Goal: Task Accomplishment & Management: Manage account settings

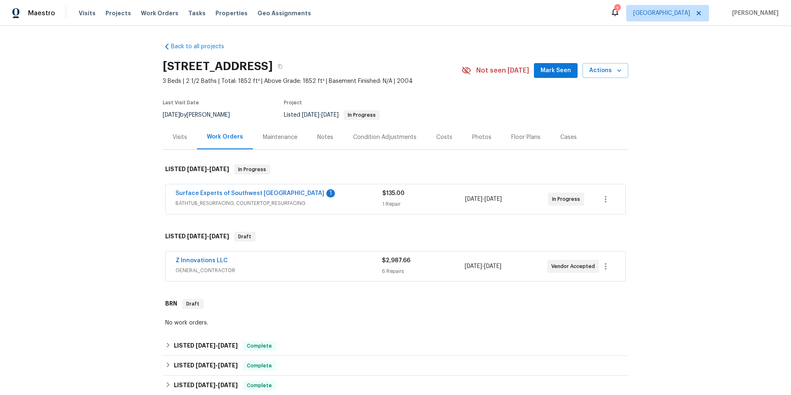
click at [324, 197] on div "Surface Experts of Southwest [GEOGRAPHIC_DATA] 1" at bounding box center [279, 194] width 207 height 10
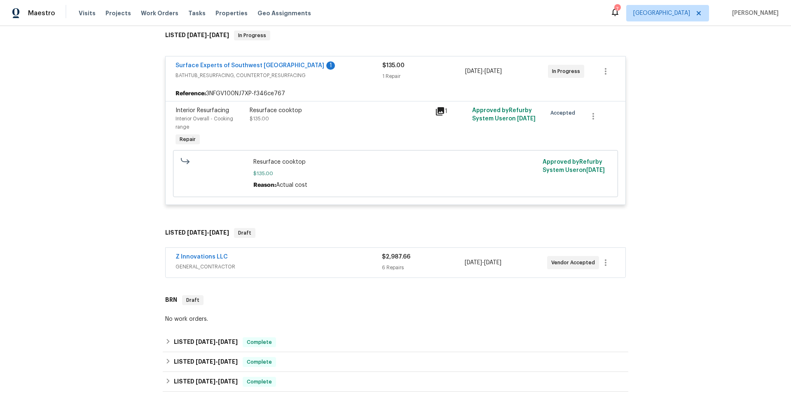
scroll to position [147, 0]
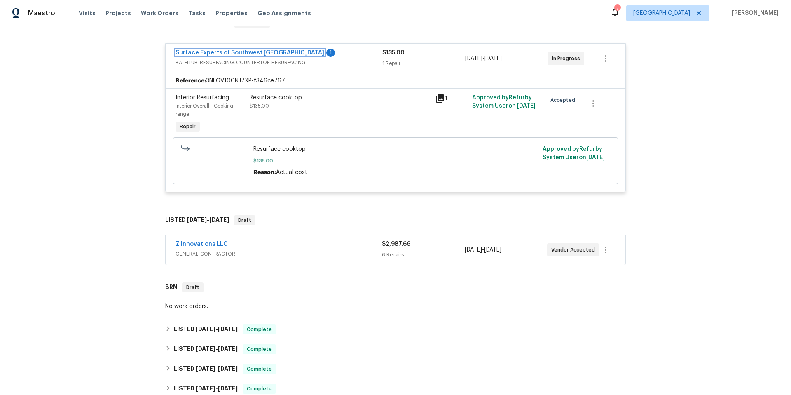
click at [213, 50] on link "Surface Experts of Southwest [GEOGRAPHIC_DATA]" at bounding box center [250, 53] width 149 height 6
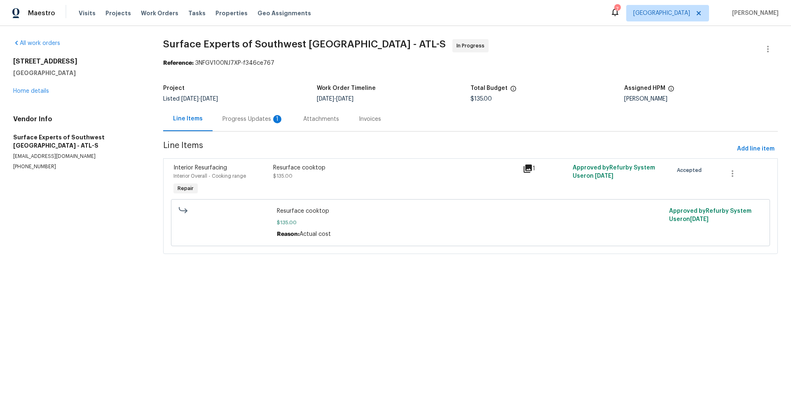
click at [246, 120] on div "Progress Updates 1" at bounding box center [253, 119] width 61 height 8
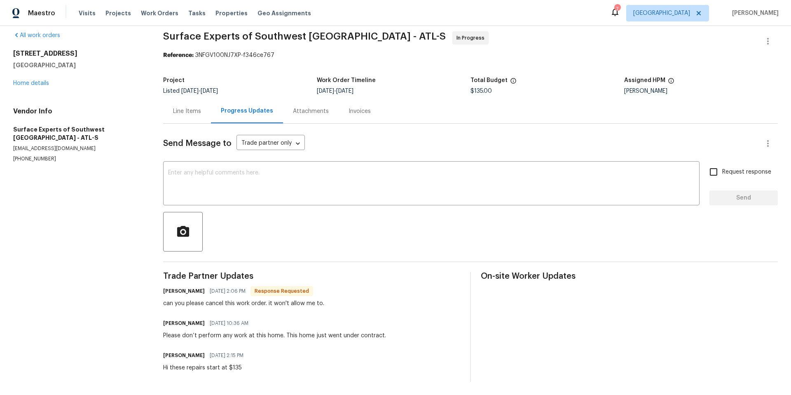
scroll to position [14, 0]
click at [36, 80] on link "Home details" at bounding box center [31, 83] width 36 height 6
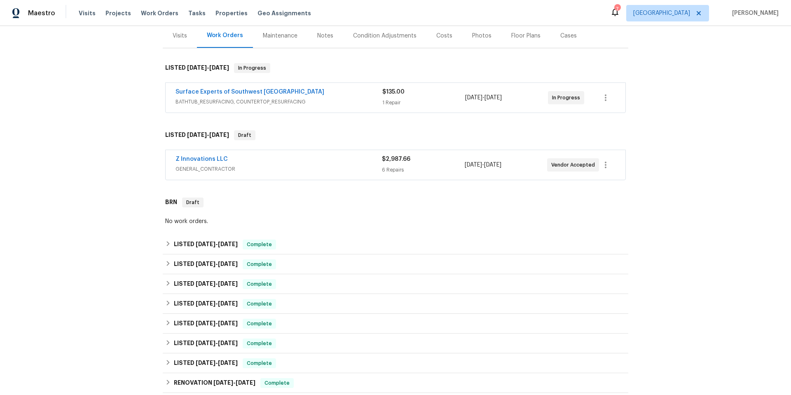
scroll to position [164, 0]
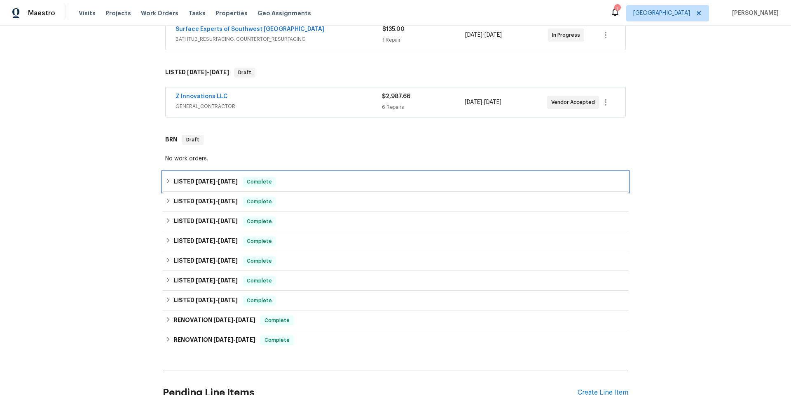
click at [329, 181] on div "LISTED [DATE] - [DATE] Complete" at bounding box center [395, 182] width 461 height 10
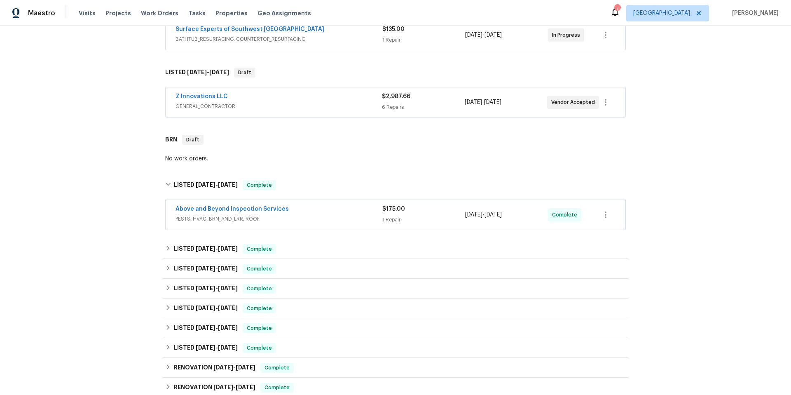
click at [304, 215] on span "PESTS, HVAC, BRN_AND_LRR, ROOF" at bounding box center [279, 219] width 207 height 8
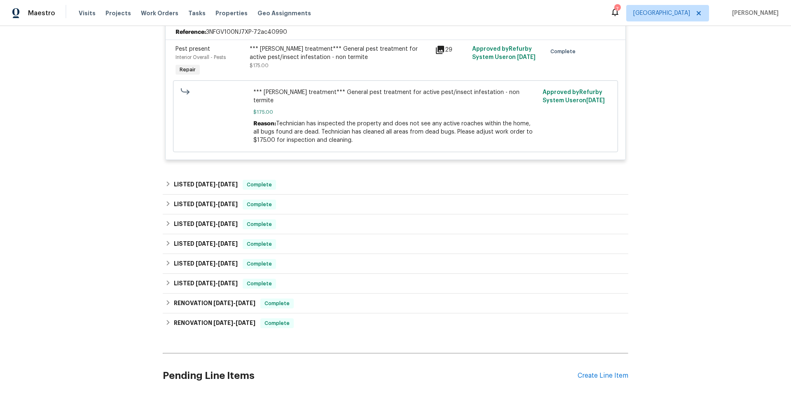
scroll to position [425, 0]
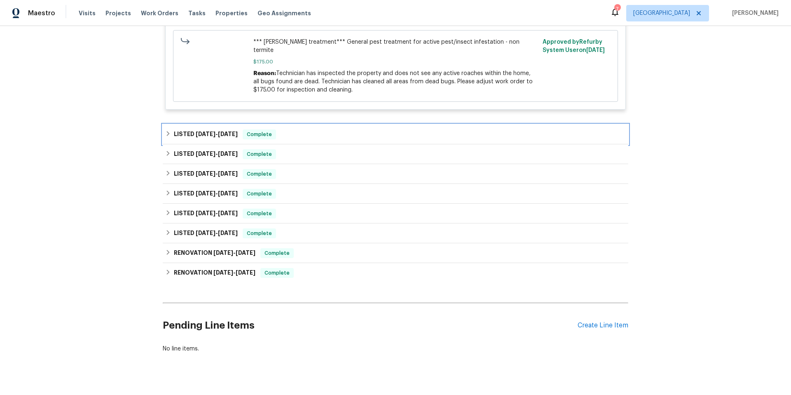
click at [314, 130] on div "LISTED [DATE] - [DATE] Complete" at bounding box center [395, 134] width 461 height 10
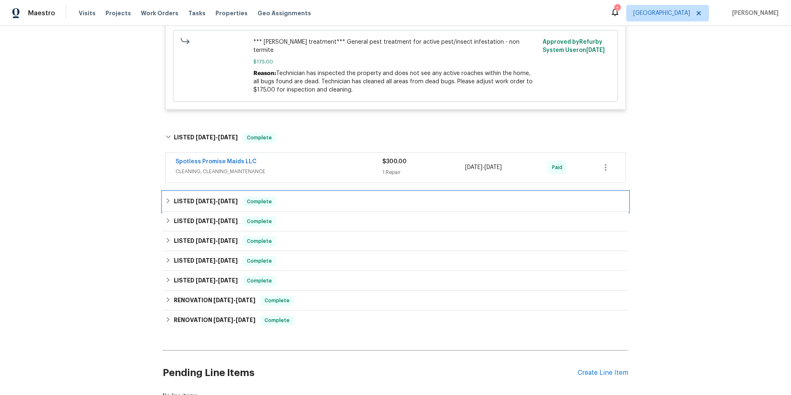
click at [311, 197] on div "LISTED [DATE] - [DATE] Complete" at bounding box center [395, 202] width 461 height 10
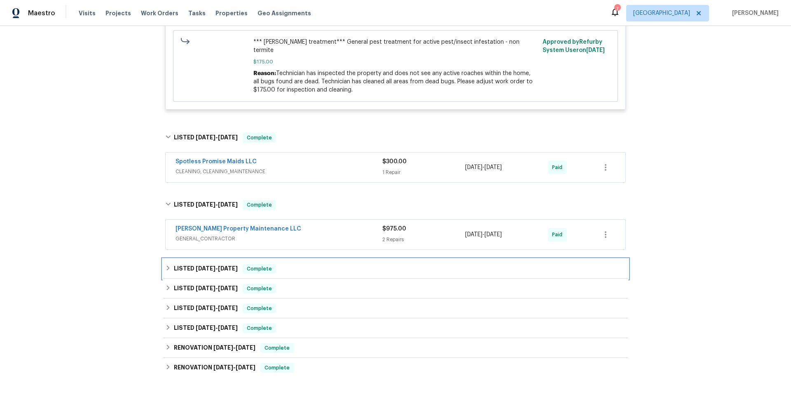
click at [307, 264] on div "LISTED [DATE] - [DATE] Complete" at bounding box center [395, 269] width 461 height 10
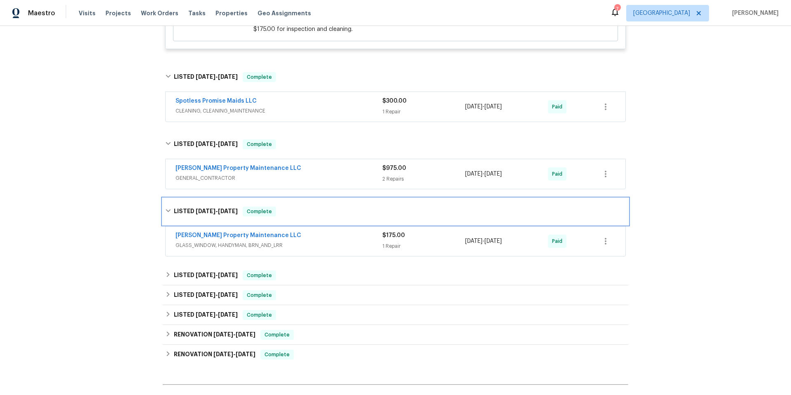
scroll to position [535, 0]
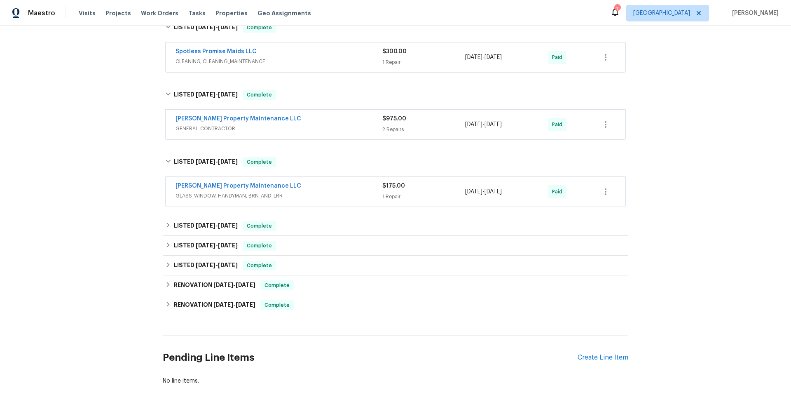
click at [321, 192] on span "GLASS_WINDOW, HANDYMAN, BRN_AND_LRR" at bounding box center [279, 196] width 207 height 8
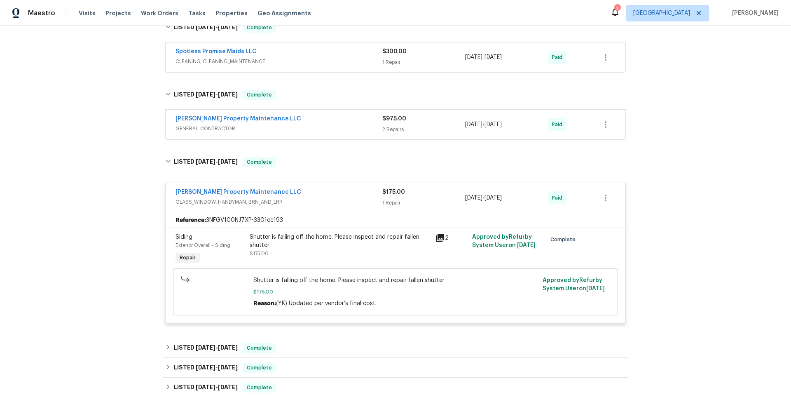
click at [321, 115] on div "[PERSON_NAME] Property Maintenance LLC" at bounding box center [279, 120] width 207 height 10
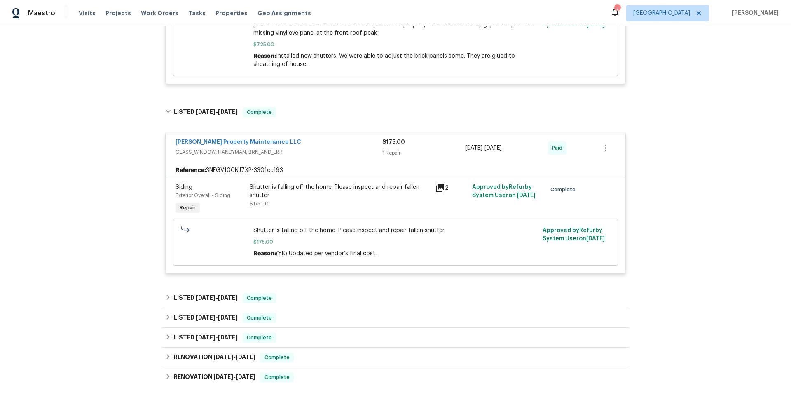
scroll to position [980, 0]
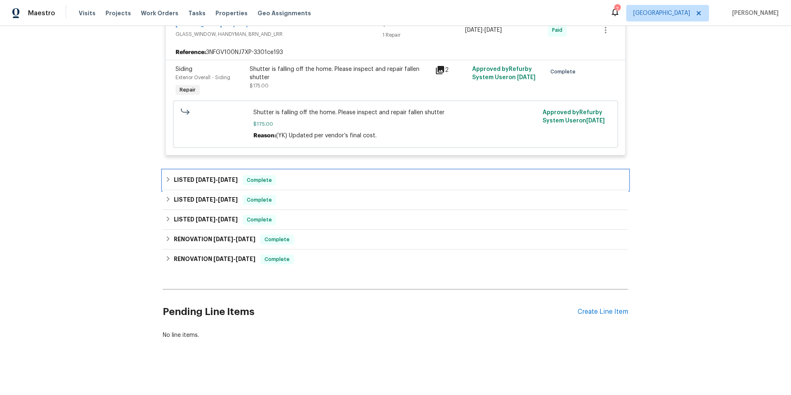
click at [311, 175] on div "LISTED [DATE] - [DATE] Complete" at bounding box center [395, 180] width 461 height 10
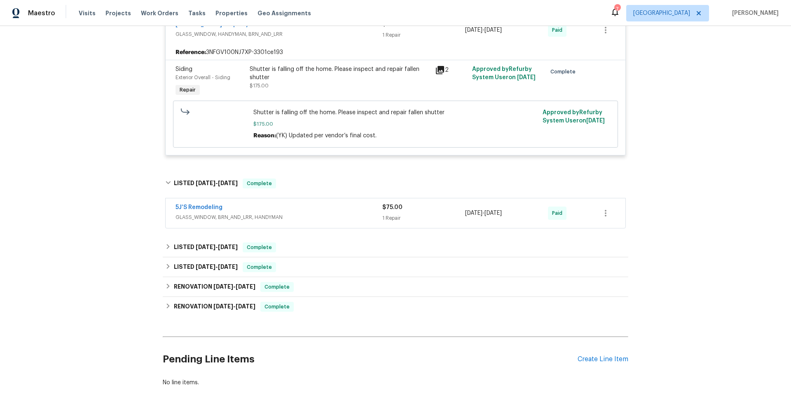
click at [328, 213] on span "GLASS_WINDOW, BRN_AND_LRR, HANDYMAN" at bounding box center [279, 217] width 207 height 8
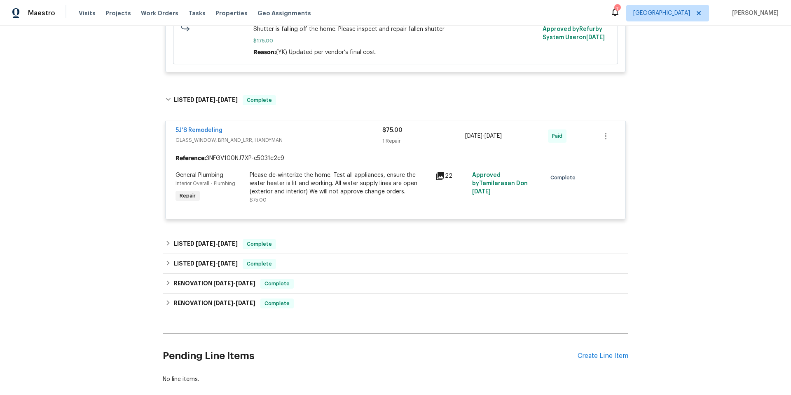
scroll to position [1107, 0]
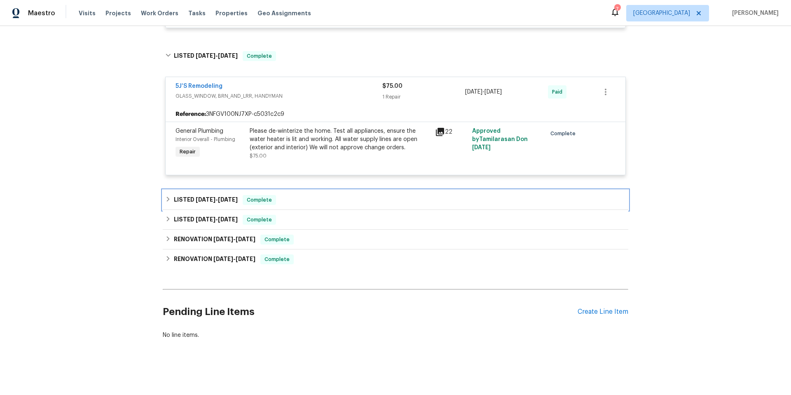
click at [307, 198] on div "LISTED [DATE] - [DATE] Complete" at bounding box center [396, 200] width 466 height 20
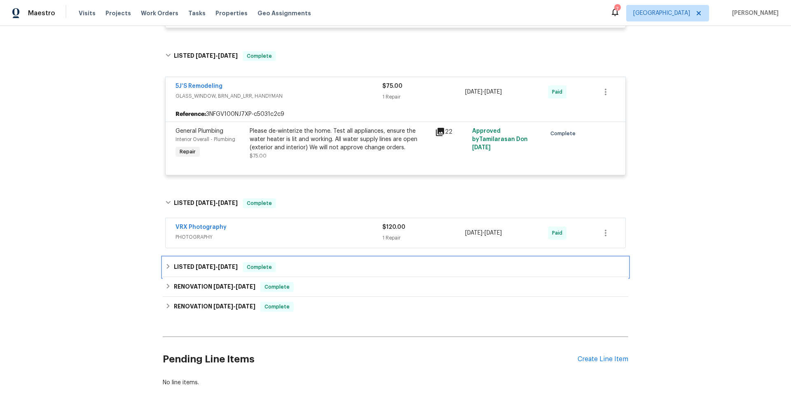
click at [304, 262] on div "LISTED [DATE] - [DATE] Complete" at bounding box center [395, 267] width 461 height 10
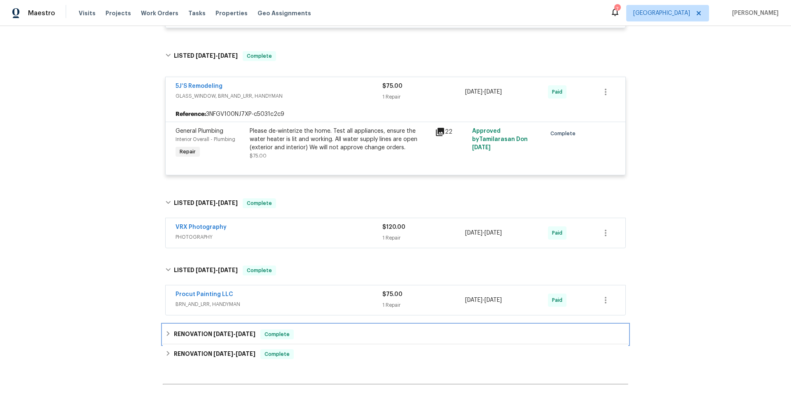
click at [320, 324] on div "RENOVATION [DATE] - [DATE] Complete" at bounding box center [396, 334] width 466 height 20
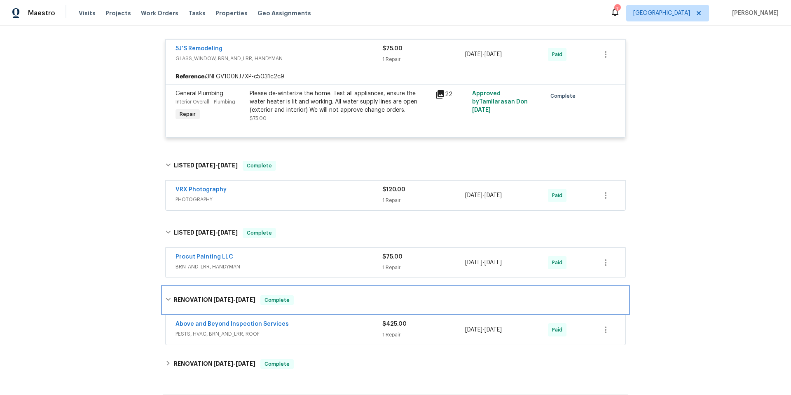
scroll to position [1185, 0]
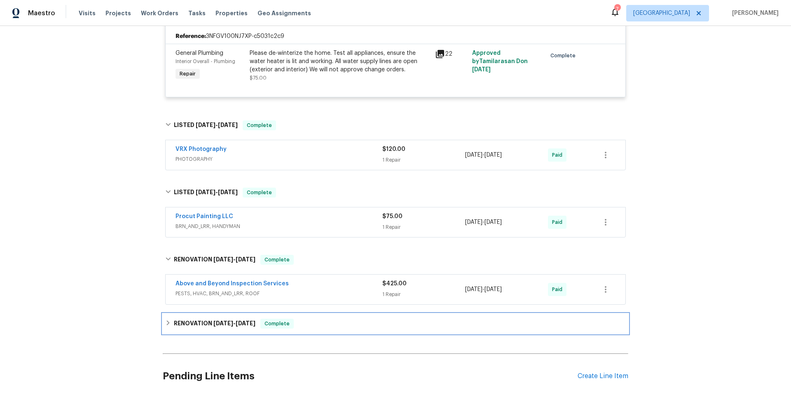
click at [312, 319] on div "RENOVATION [DATE] - [DATE] Complete" at bounding box center [395, 324] width 461 height 10
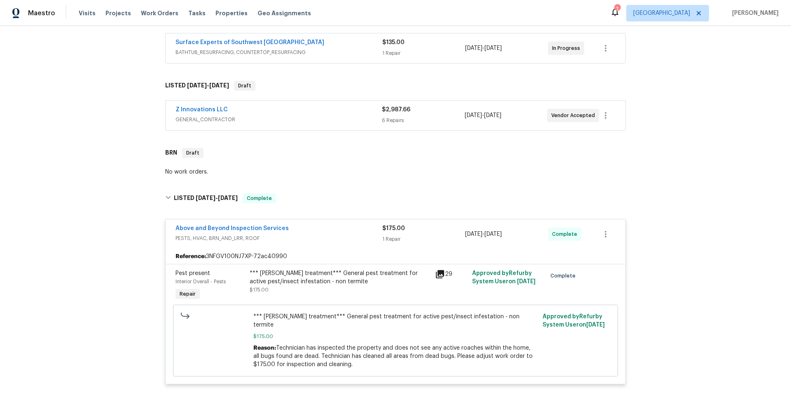
scroll to position [0, 0]
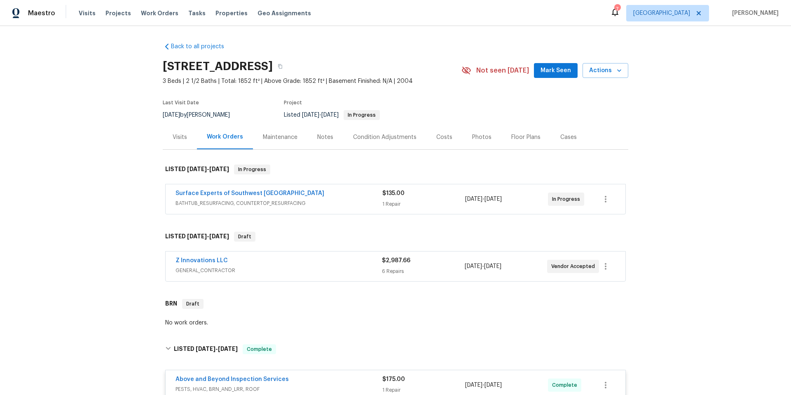
click at [347, 194] on div "Surface Experts of Southwest [GEOGRAPHIC_DATA]" at bounding box center [279, 194] width 207 height 10
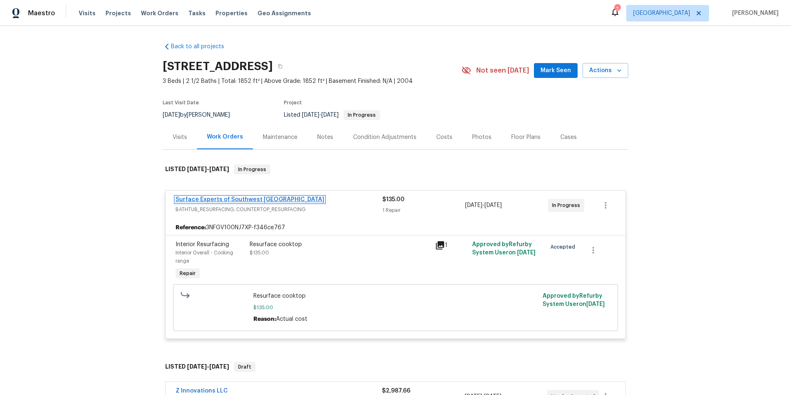
click at [251, 197] on link "Surface Experts of Southwest [GEOGRAPHIC_DATA]" at bounding box center [250, 200] width 149 height 6
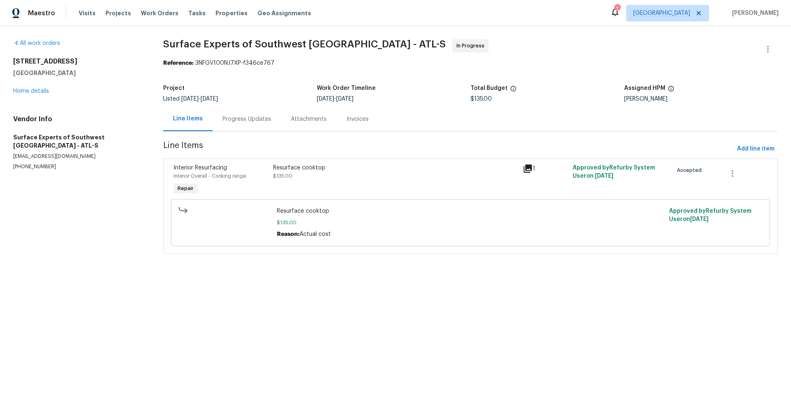
click at [245, 119] on div "Progress Updates" at bounding box center [247, 119] width 49 height 8
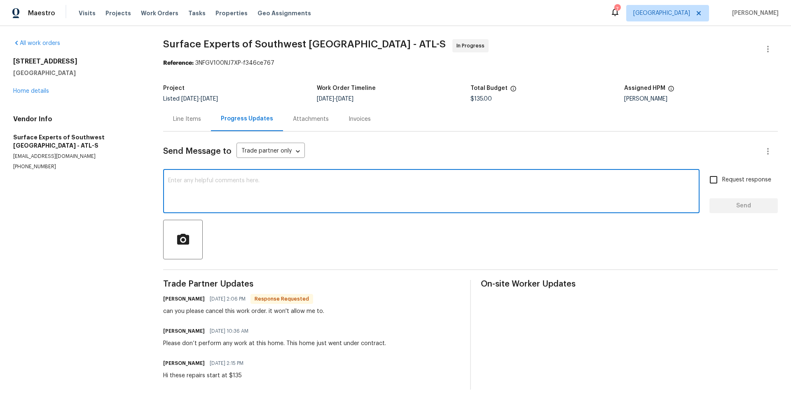
click at [270, 181] on textarea at bounding box center [431, 192] width 527 height 29
type textarea "Canceled, though we may reissue as a resale WO. Thank you"
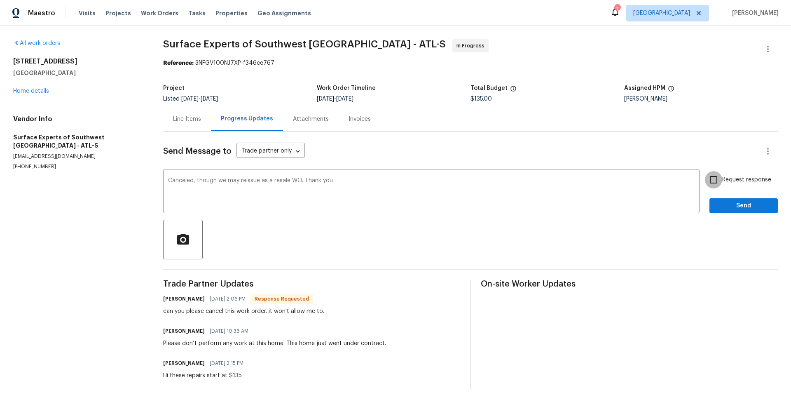
click at [705, 181] on input "Request response" at bounding box center [713, 179] width 17 height 17
checkbox input "true"
click at [716, 208] on span "Send" at bounding box center [743, 206] width 55 height 10
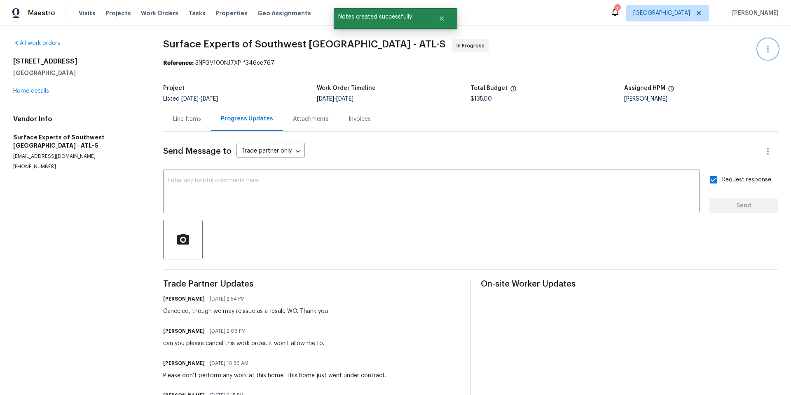
click at [763, 49] on icon "button" at bounding box center [768, 49] width 10 height 10
click at [566, 102] on div at bounding box center [395, 197] width 791 height 395
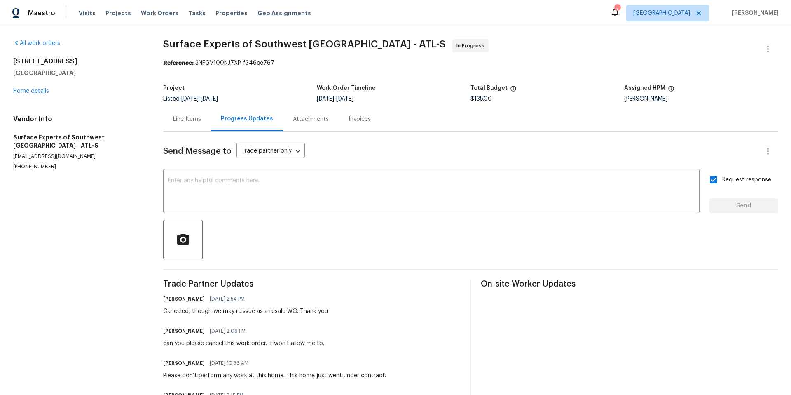
click at [192, 118] on div "Line Items" at bounding box center [187, 119] width 28 height 8
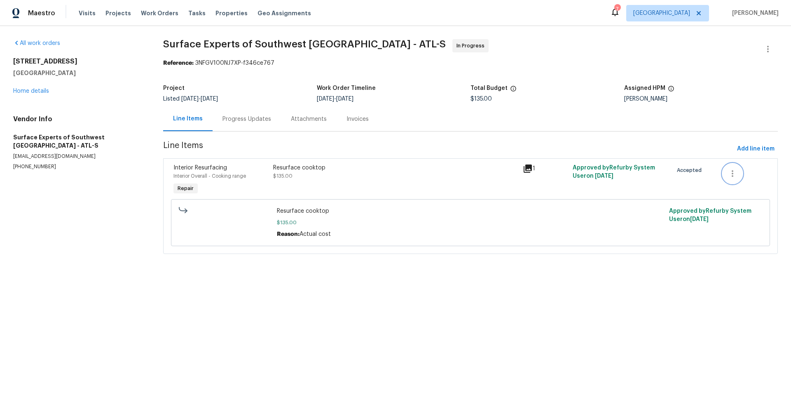
click at [729, 178] on icon "button" at bounding box center [733, 174] width 10 height 10
click at [729, 176] on li "Cancel" at bounding box center [733, 174] width 32 height 14
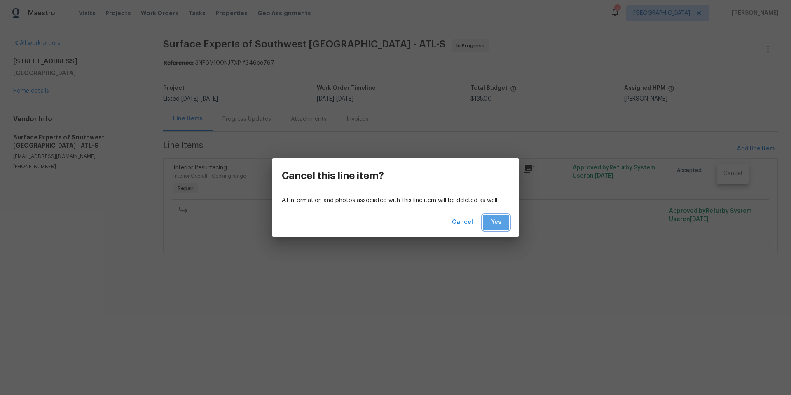
click at [501, 225] on span "Yes" at bounding box center [496, 222] width 13 height 10
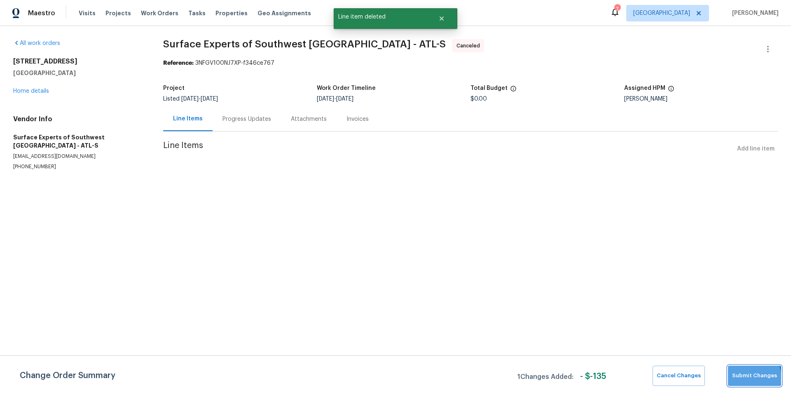
click at [745, 379] on span "Submit Changes" at bounding box center [754, 375] width 45 height 9
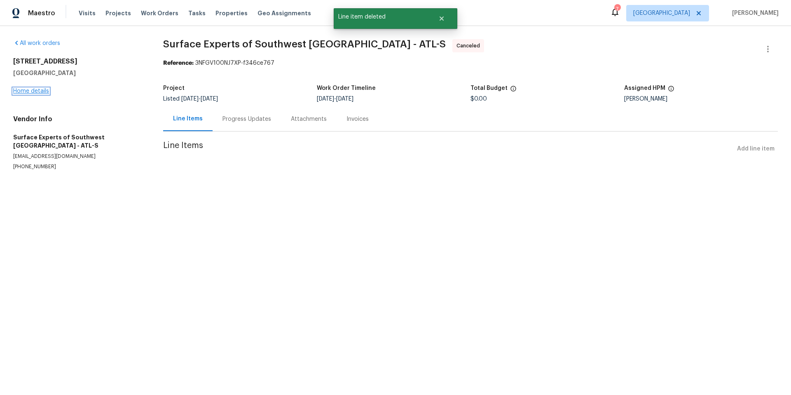
click at [38, 92] on link "Home details" at bounding box center [31, 91] width 36 height 6
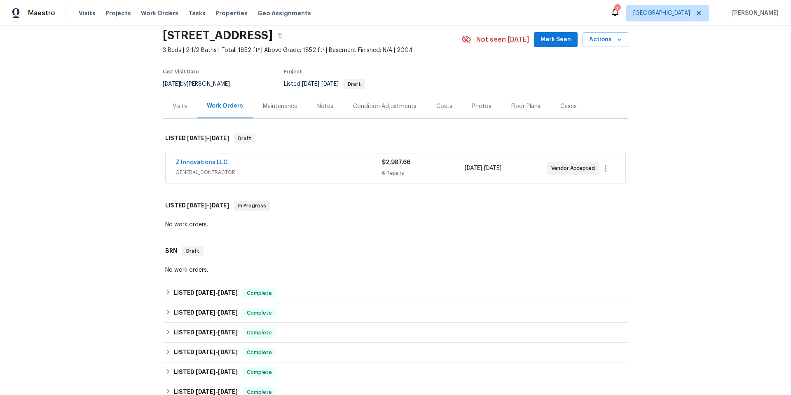
scroll to position [28, 0]
